Goal: Task Accomplishment & Management: Manage account settings

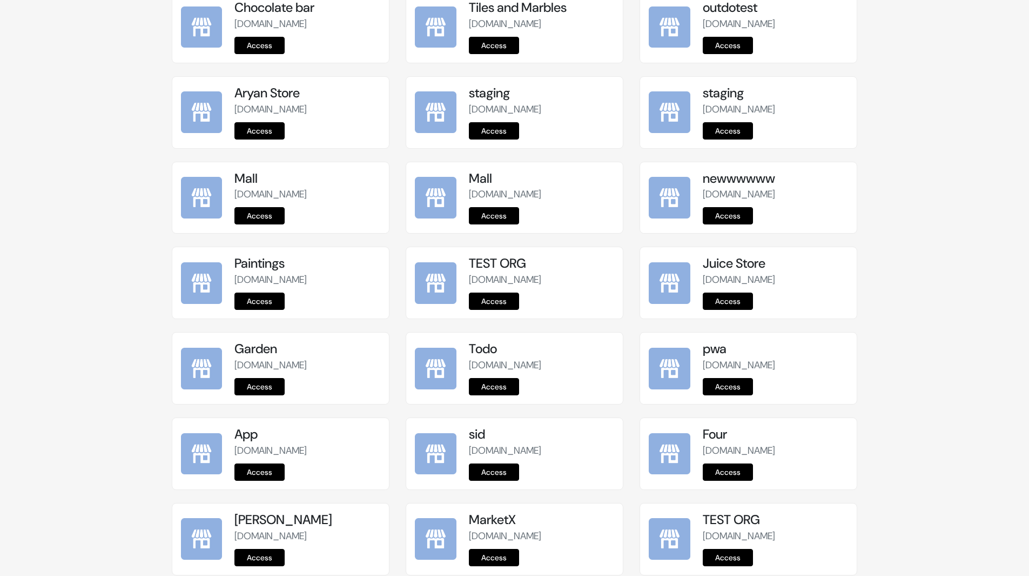
scroll to position [1196, 0]
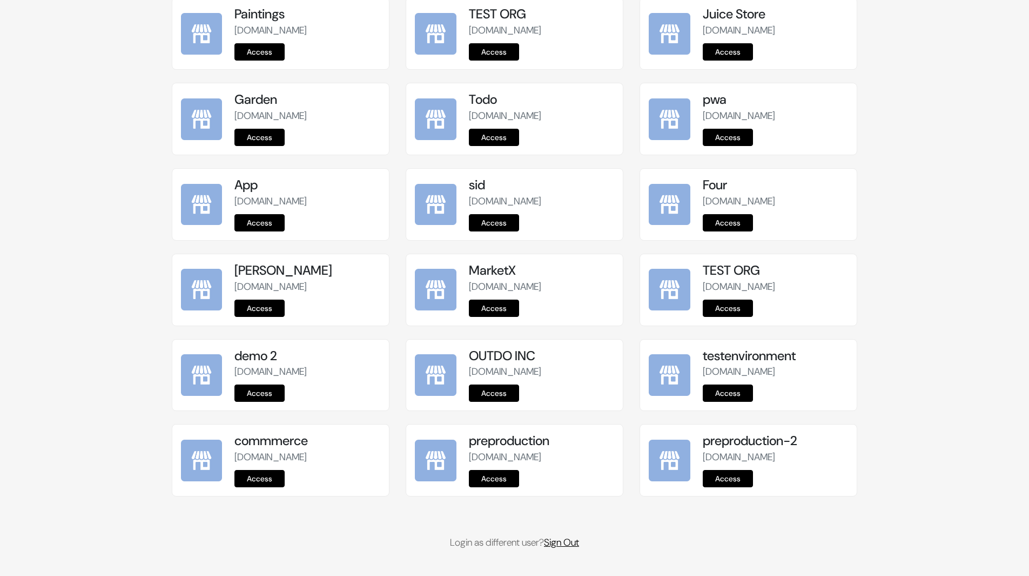
click at [571, 541] on link "Sign Out" at bounding box center [561, 542] width 35 height 13
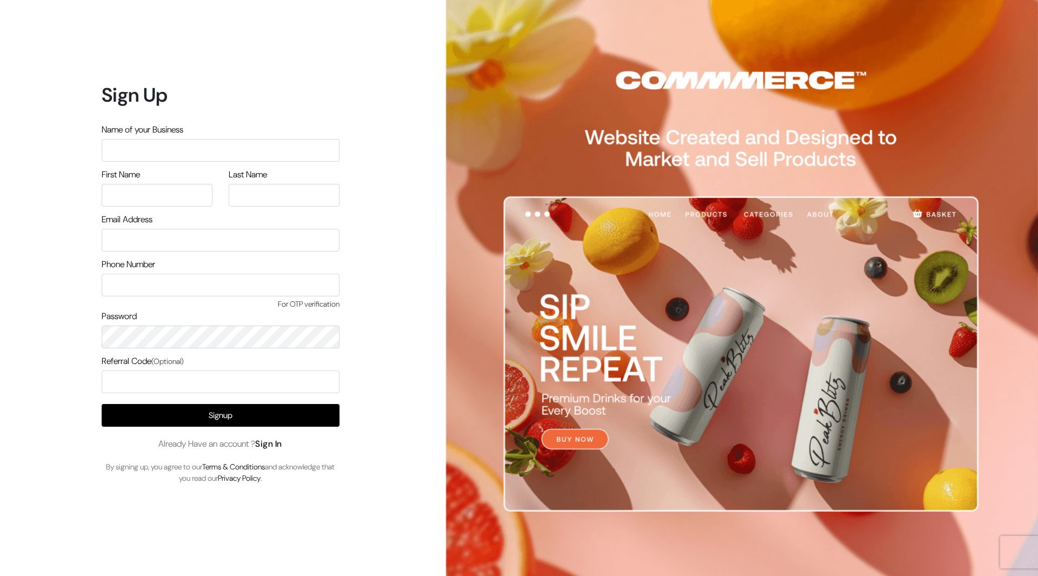
click at [282, 447] on link "Sign In" at bounding box center [268, 443] width 27 height 11
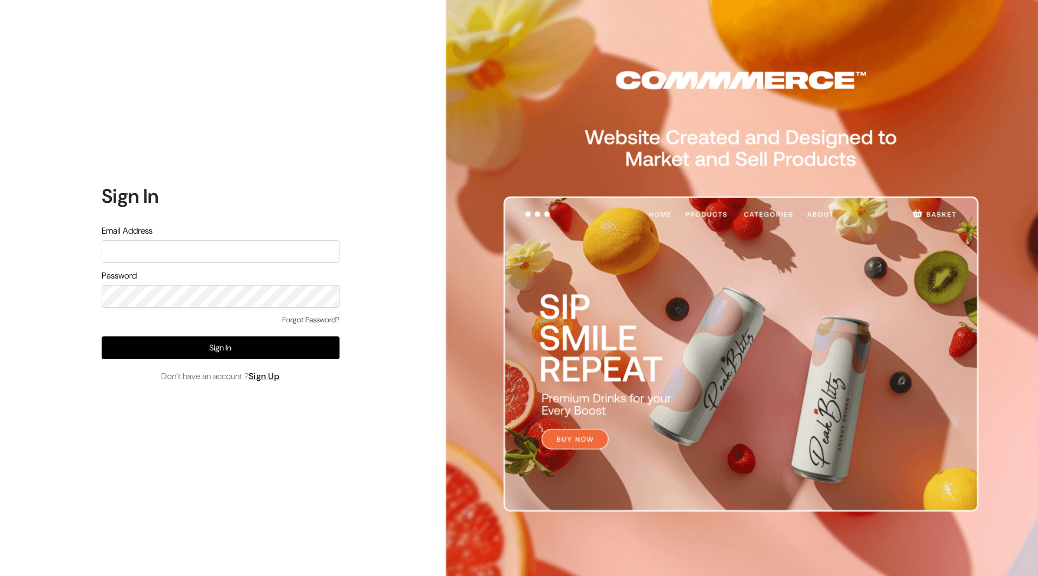
click at [229, 244] on input "text" at bounding box center [221, 251] width 238 height 23
type input "mayank@commmerce.com"
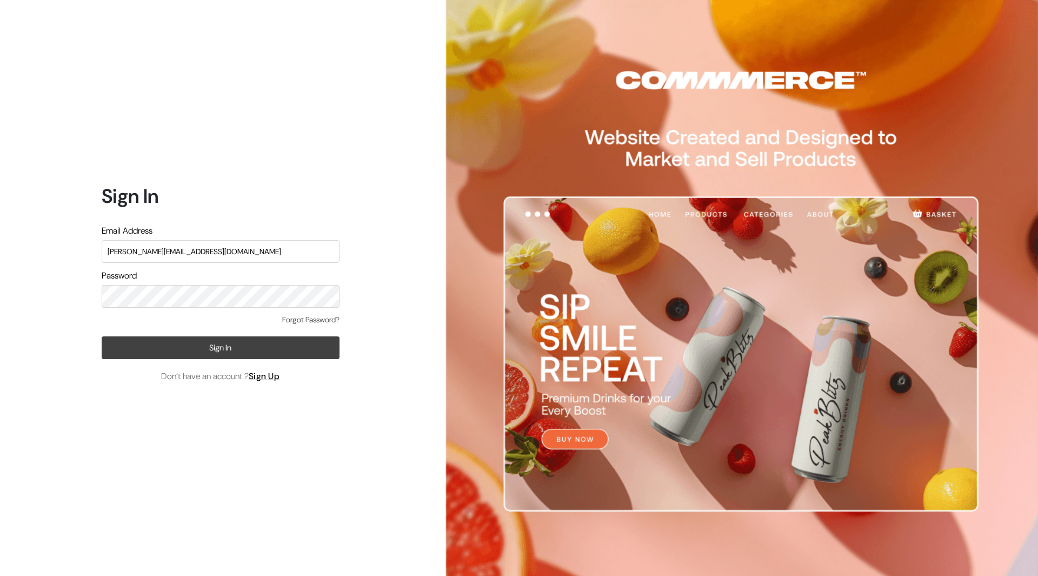
click at [133, 340] on button "Sign In" at bounding box center [221, 347] width 238 height 23
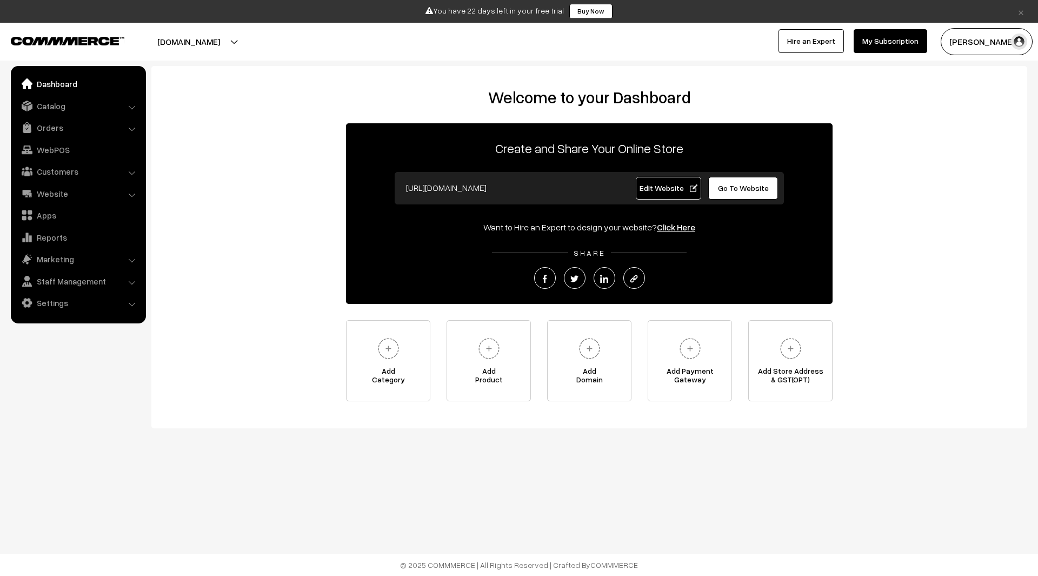
click at [676, 189] on span "Edit Website" at bounding box center [668, 187] width 58 height 9
